Goal: Task Accomplishment & Management: Manage account settings

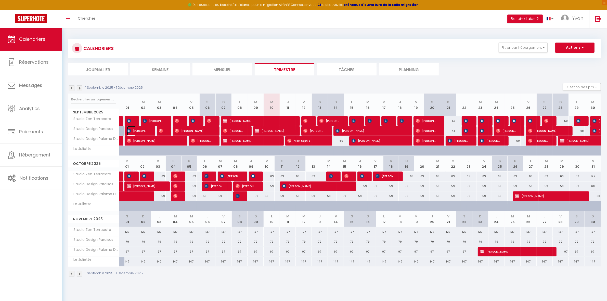
click at [145, 129] on span "[PERSON_NAME]" at bounding box center [137, 131] width 21 height 10
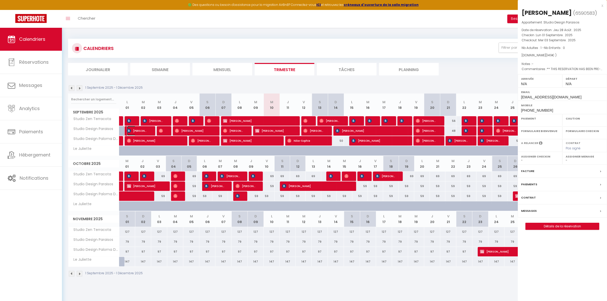
select select "OK"
select select "KO"
select select "0"
select select "1"
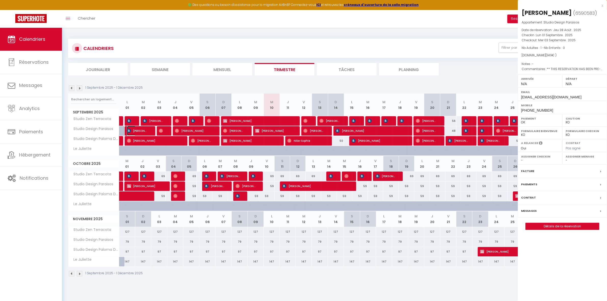
select select
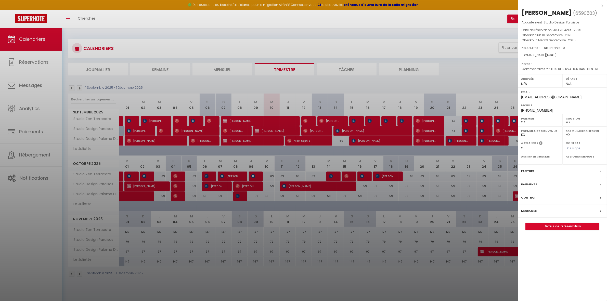
click at [526, 174] on label "Facture" at bounding box center [527, 171] width 13 height 5
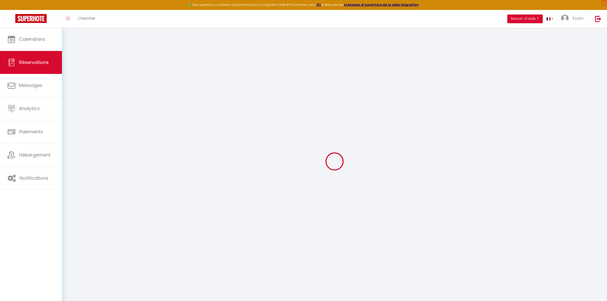
select select
checkbox input "false"
select select
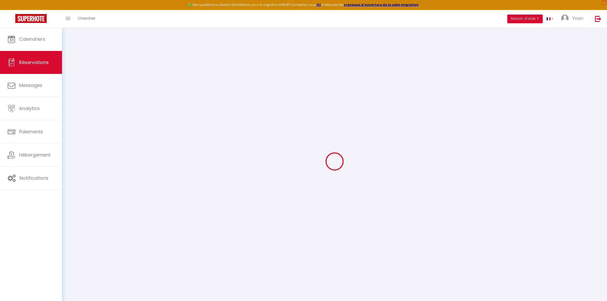
checkbox input "false"
type voyageur0 "** THIS RESERVATION HAS BEEN PRE-PAID ** BOOKING NOTE : Payment charge is EUR 1…"
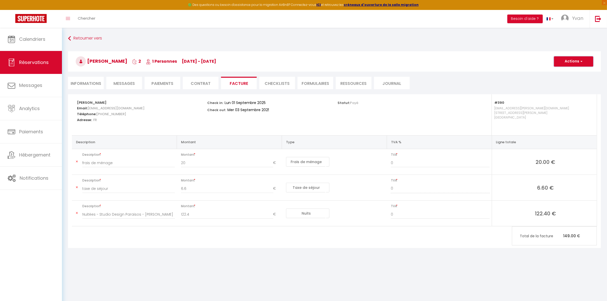
click at [579, 60] on span "button" at bounding box center [580, 61] width 3 height 5
click at [558, 85] on link "Envoyer la facture" at bounding box center [569, 86] width 43 height 7
type input "[EMAIL_ADDRESS][DOMAIN_NAME]"
select select "fr"
type input "Votre facture 6590583 - Studio Design Paraisos"
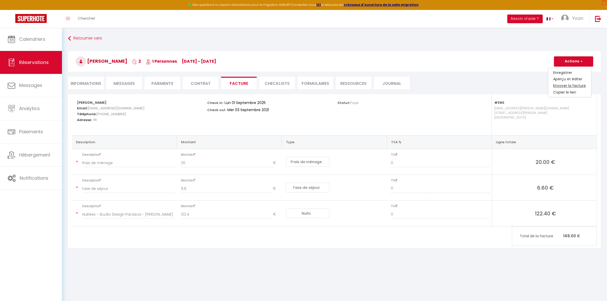
type textarea "Bonjour, Voici le lien pour télécharger votre facture pour la reservation suiva…"
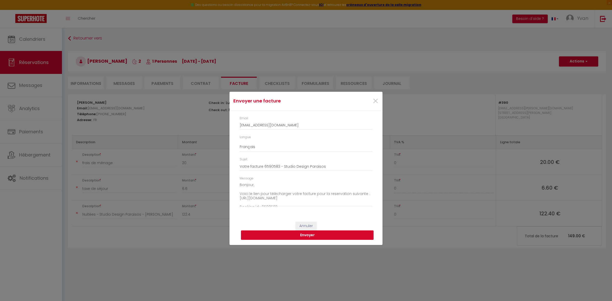
click at [324, 236] on button "Envoyer" at bounding box center [307, 235] width 133 height 10
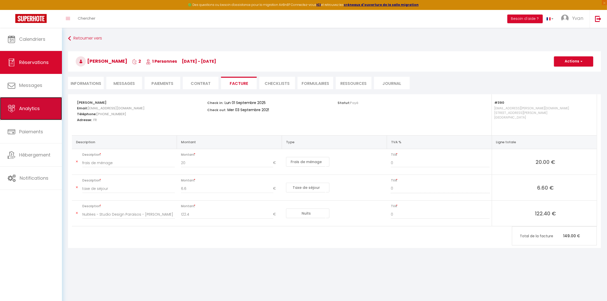
click at [33, 98] on link "Analytics" at bounding box center [31, 108] width 62 height 23
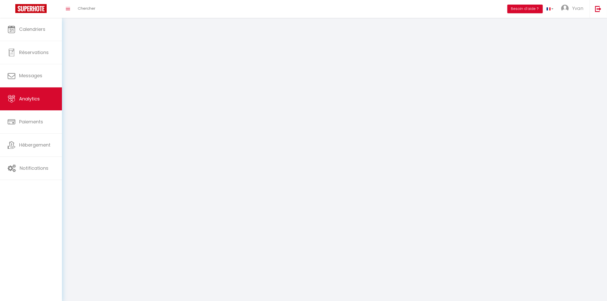
select select "2025"
select select "9"
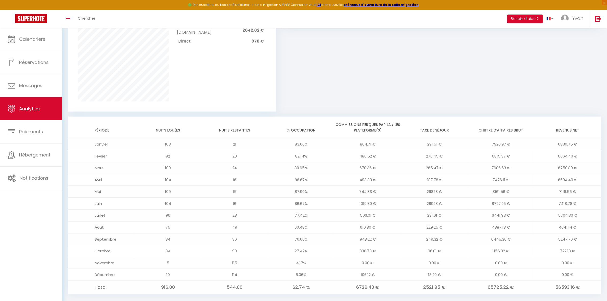
scroll to position [364, 0]
